Goal: Information Seeking & Learning: Learn about a topic

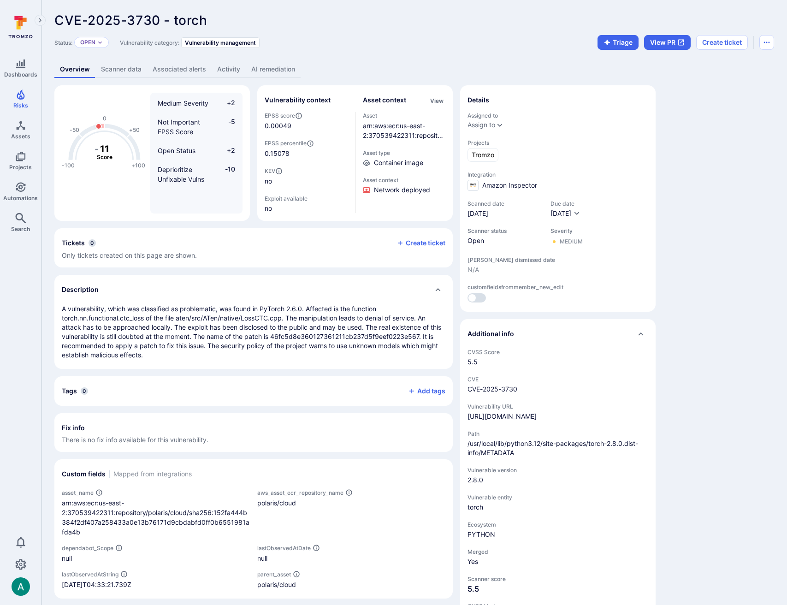
click at [133, 69] on link "Scanner data" at bounding box center [121, 69] width 52 height 17
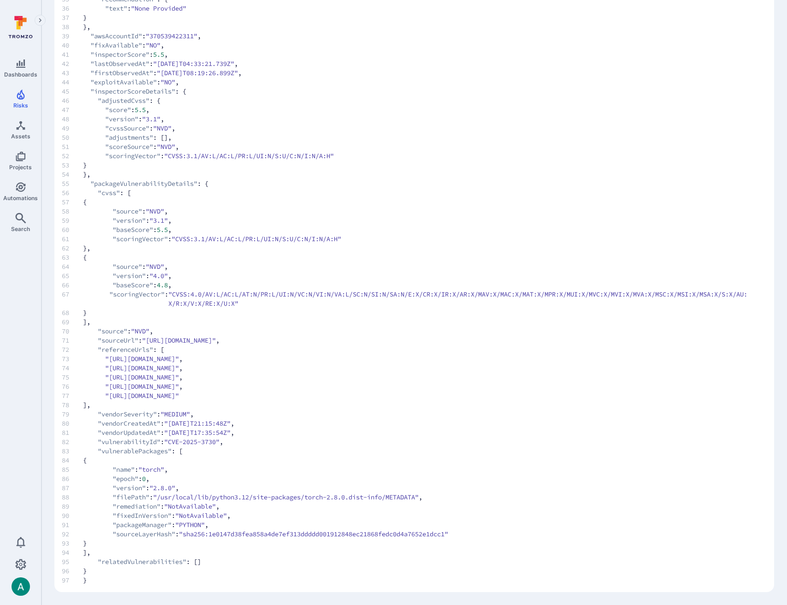
scroll to position [449, 0]
drag, startPoint x: 110, startPoint y: 360, endPoint x: 288, endPoint y: 361, distance: 178.0
click at [179, 361] on span ""[URL][DOMAIN_NAME]"" at bounding box center [142, 358] width 74 height 9
copy span "[URL][DOMAIN_NAME]"
drag, startPoint x: 110, startPoint y: 394, endPoint x: 288, endPoint y: 396, distance: 178.1
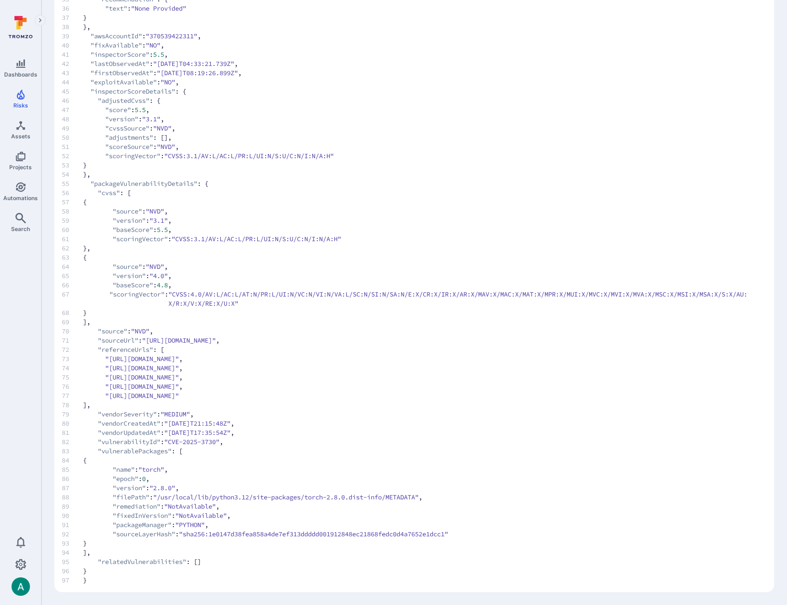
click at [179, 396] on span ""[URL][DOMAIN_NAME]"" at bounding box center [142, 395] width 74 height 9
copy span "[URL][DOMAIN_NAME]"
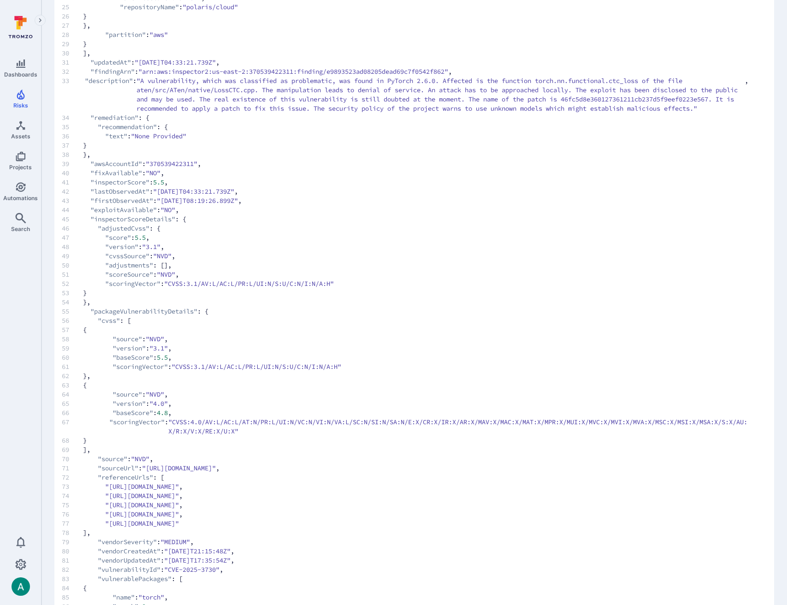
scroll to position [317, 0]
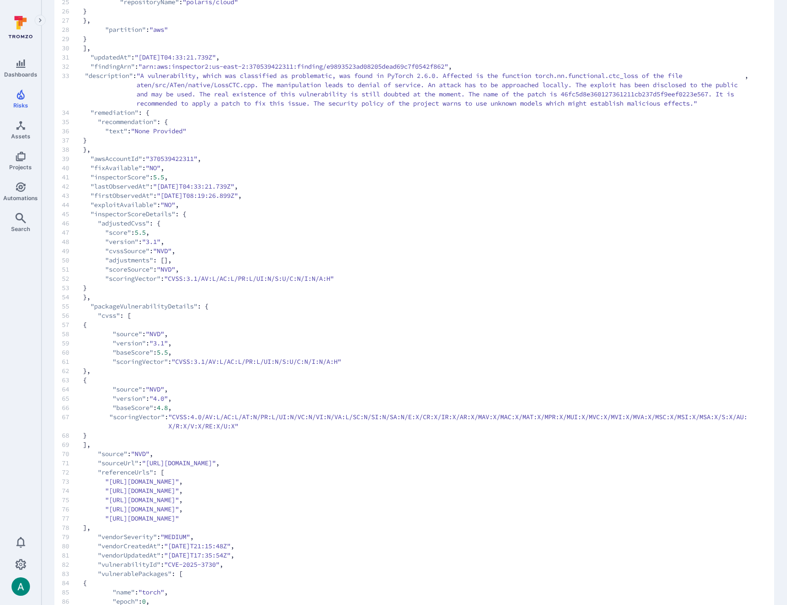
click at [149, 523] on span ""[URL][DOMAIN_NAME]"" at bounding box center [142, 518] width 74 height 9
drag, startPoint x: 109, startPoint y: 528, endPoint x: 160, endPoint y: 493, distance: 61.6
click at [179, 523] on span ""[URL][DOMAIN_NAME]"" at bounding box center [142, 518] width 74 height 9
drag, startPoint x: 109, startPoint y: 491, endPoint x: 286, endPoint y: 491, distance: 177.1
click at [179, 486] on span ""[URL][DOMAIN_NAME]"" at bounding box center [142, 481] width 74 height 9
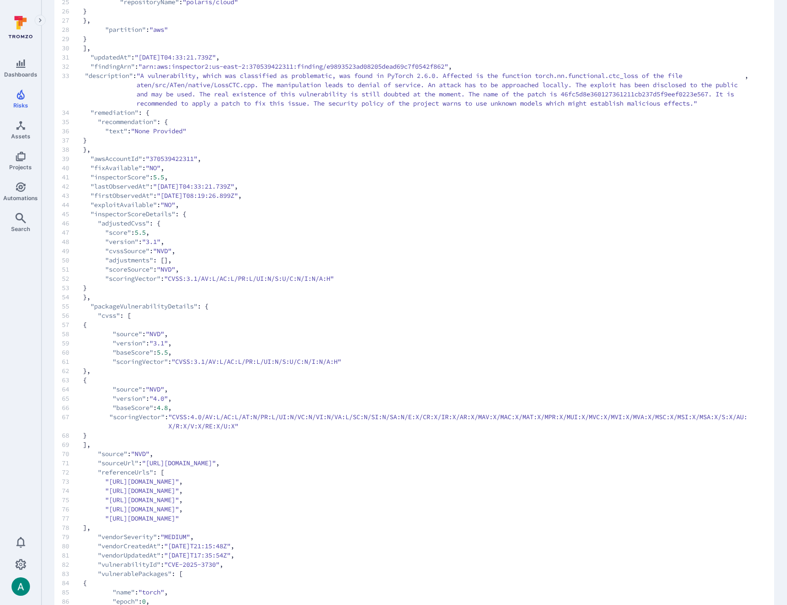
copy span "[URL][DOMAIN_NAME]"
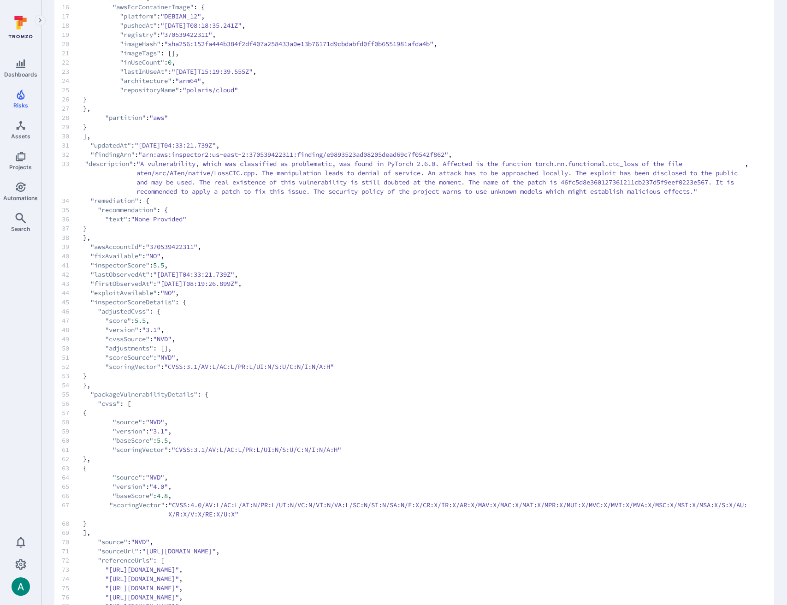
scroll to position [226, 0]
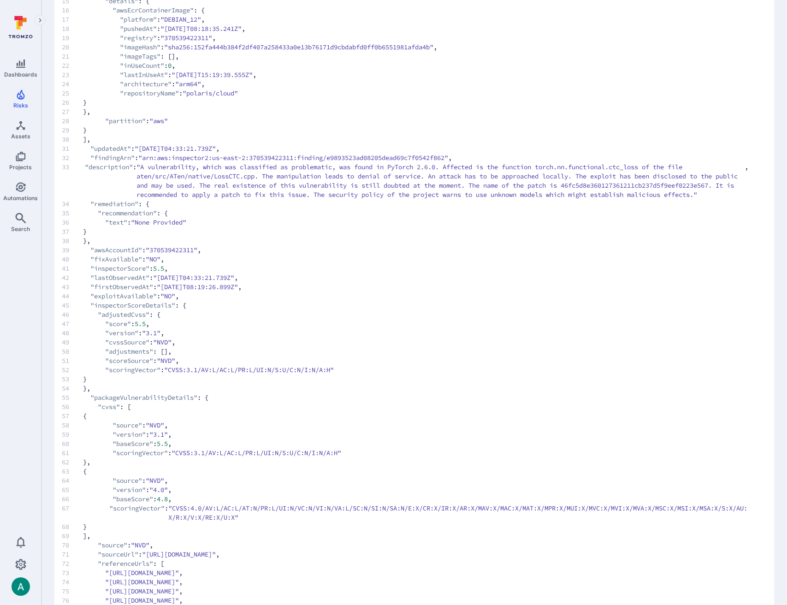
click at [359, 155] on span ""arn:aws:inspector2:us-east-2:370539422311:finding/e9893523ad08205dead69c7f0542…" at bounding box center [293, 157] width 310 height 9
copy span "e9893523ad08205dead69c7f0542f862"
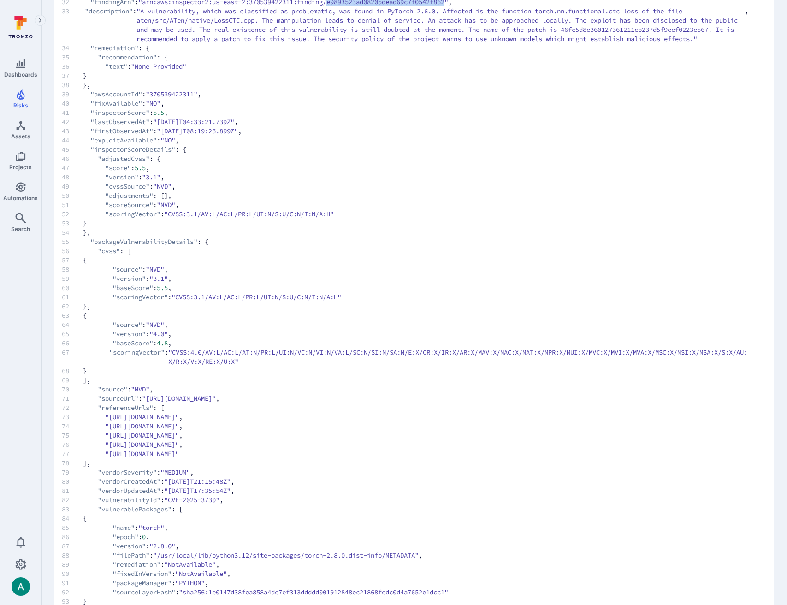
scroll to position [449, 0]
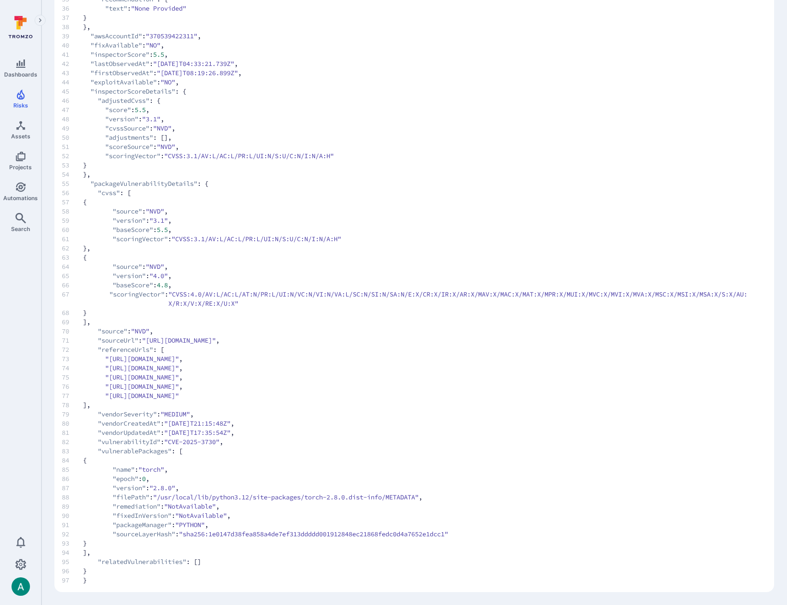
drag, startPoint x: 280, startPoint y: 340, endPoint x: 331, endPoint y: 341, distance: 50.7
click at [216, 341] on span ""[URL][DOMAIN_NAME]"" at bounding box center [179, 340] width 74 height 9
copy span "CVE-2025-3730"
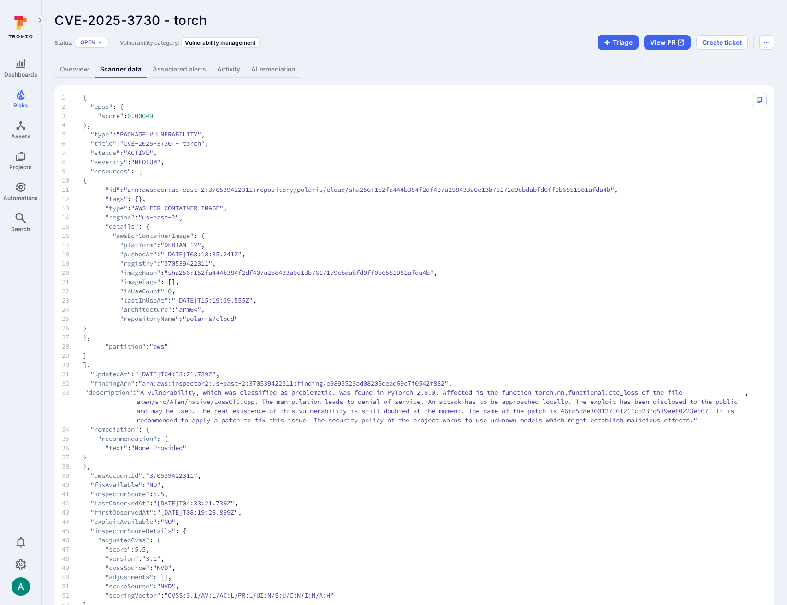
click at [181, 18] on span "CVE-2025-3730 - torch" at bounding box center [130, 20] width 153 height 16
copy span "torch"
click at [82, 77] on link "Overview" at bounding box center [74, 69] width 40 height 17
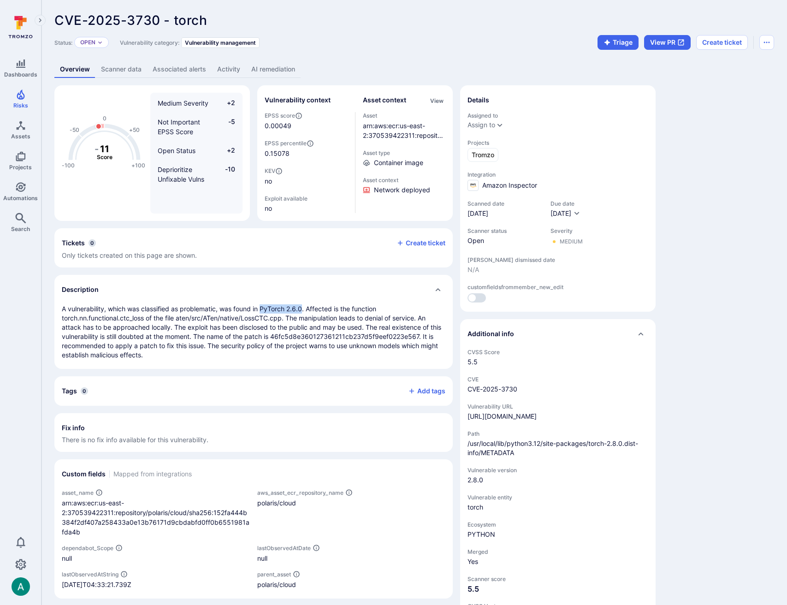
drag, startPoint x: 262, startPoint y: 308, endPoint x: 304, endPoint y: 307, distance: 42.4
click at [304, 307] on p "A vulnerability, which was classified as problematic, was found in PyTorch 2.6.…" at bounding box center [254, 331] width 384 height 55
copy p "PyTorch 2.6.0"
drag, startPoint x: 121, startPoint y: 318, endPoint x: 144, endPoint y: 318, distance: 23.1
click at [144, 318] on p "A vulnerability, which was classified as problematic, was found in PyTorch 2.6.…" at bounding box center [254, 331] width 384 height 55
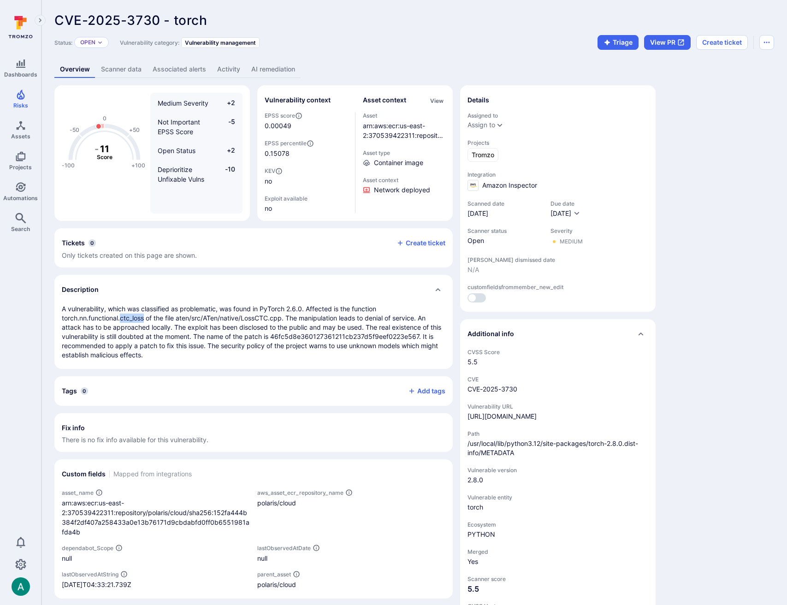
copy p "ctc_loss"
